Goal: Complete application form

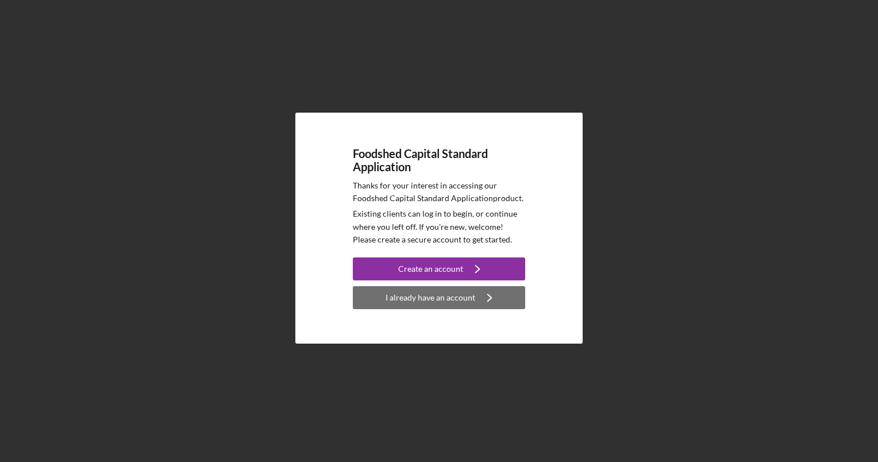
click at [432, 300] on div "I already have an account" at bounding box center [430, 297] width 90 height 23
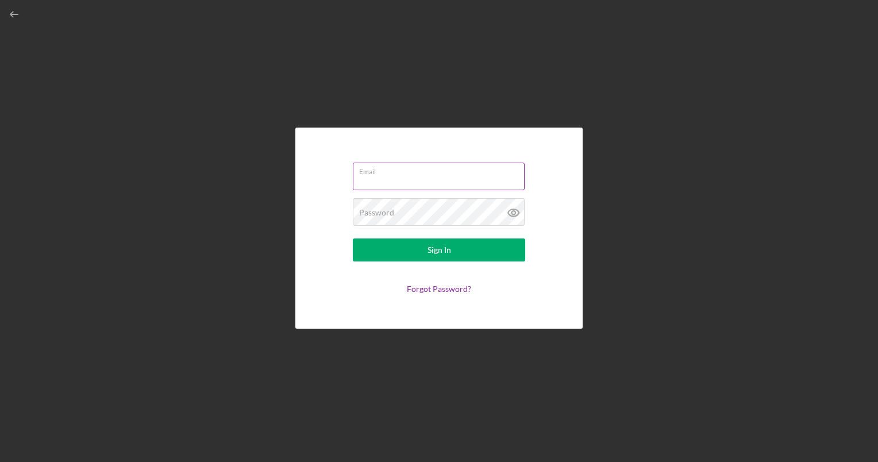
type input "[EMAIL_ADDRESS][DOMAIN_NAME]"
click at [422, 177] on input "[EMAIL_ADDRESS][DOMAIN_NAME]" at bounding box center [439, 177] width 172 height 28
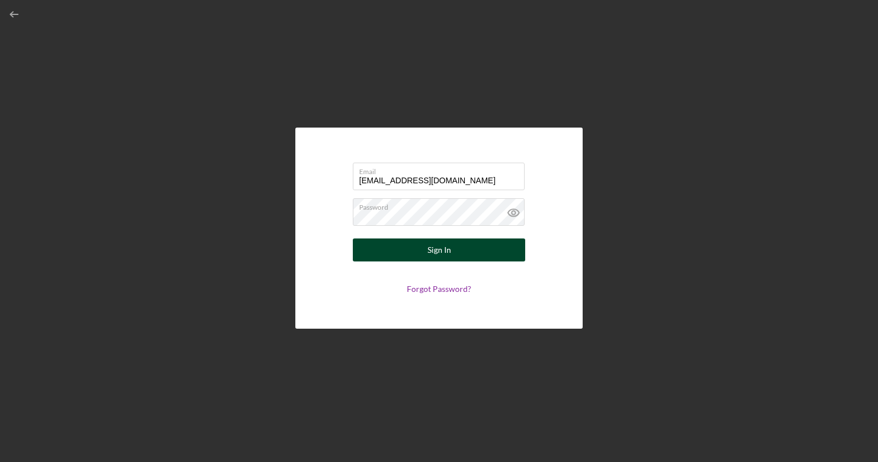
click at [357, 255] on button "Sign In" at bounding box center [439, 249] width 172 height 23
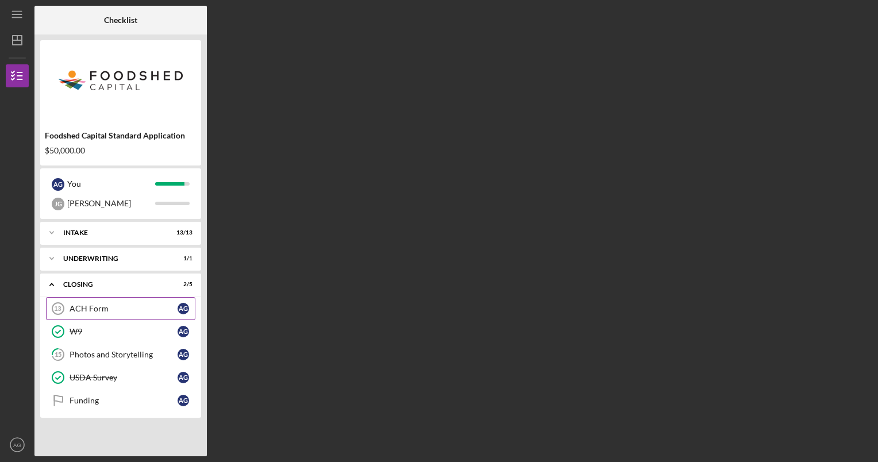
click at [111, 311] on div "ACH Form" at bounding box center [124, 308] width 108 height 9
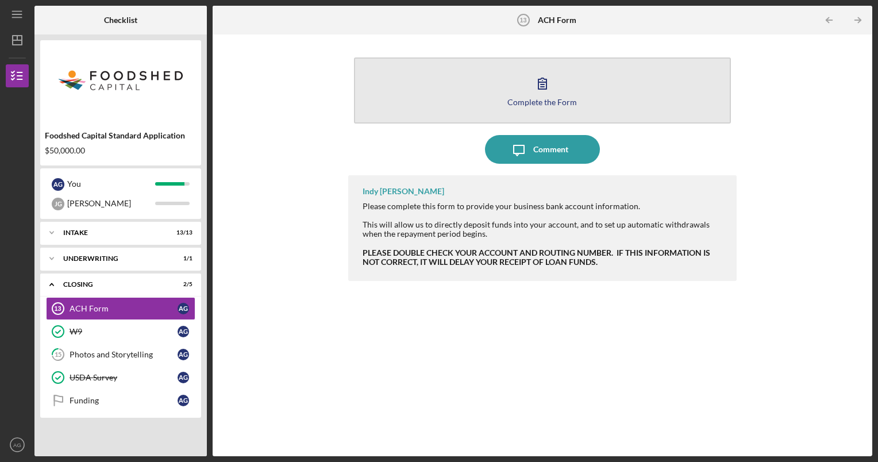
click at [546, 95] on icon "button" at bounding box center [542, 83] width 29 height 29
